Goal: Navigation & Orientation: Find specific page/section

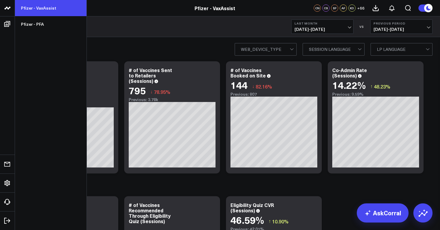
click at [37, 8] on link "Pfizer - VaxAssist" at bounding box center [50, 8] width 71 height 16
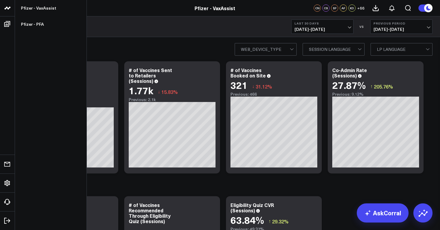
click at [8, 9] on use at bounding box center [7, 8] width 6 height 3
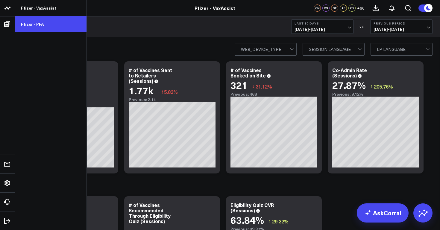
click at [28, 23] on link "Pfizer - PFA" at bounding box center [50, 24] width 71 height 16
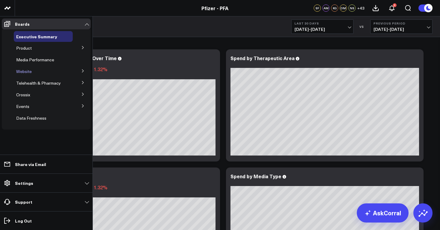
scroll to position [7, 0]
click at [84, 70] on icon at bounding box center [83, 71] width 4 height 4
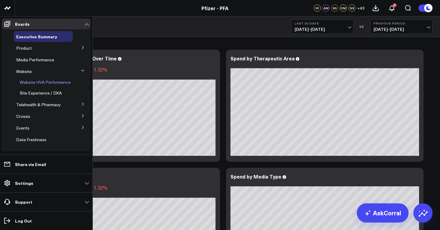
click at [67, 82] on span "Website HVA Performance" at bounding box center [45, 82] width 51 height 6
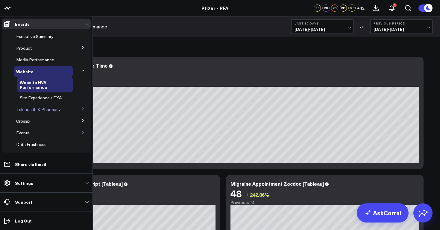
scroll to position [7, 0]
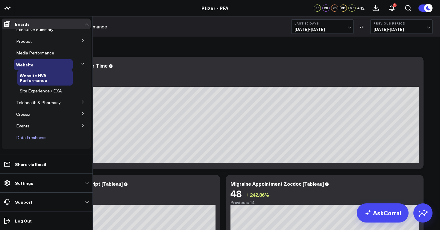
click at [40, 139] on span "Data Freshness" at bounding box center [31, 138] width 30 height 6
